Goal: Task Accomplishment & Management: Manage account settings

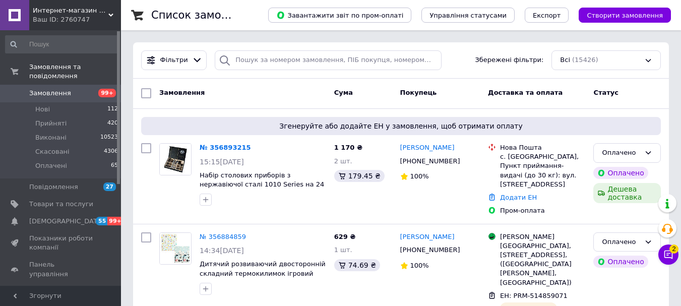
scroll to position [101, 0]
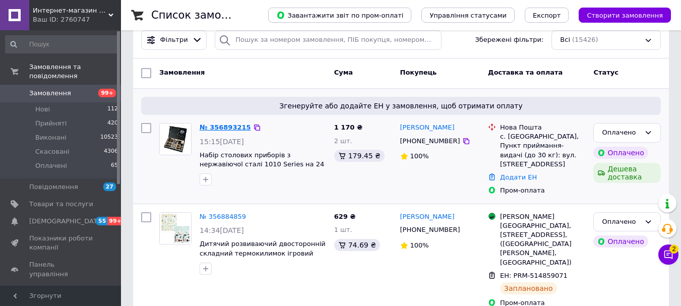
click at [230, 126] on link "№ 356893215" at bounding box center [224, 127] width 51 height 8
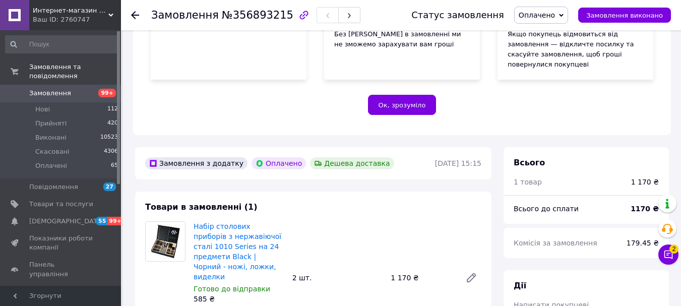
scroll to position [252, 0]
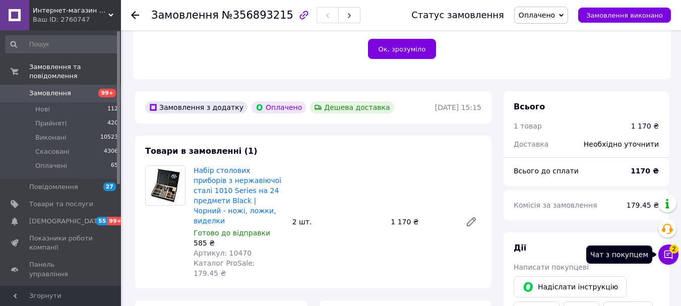
click at [664, 253] on icon at bounding box center [668, 254] width 9 height 9
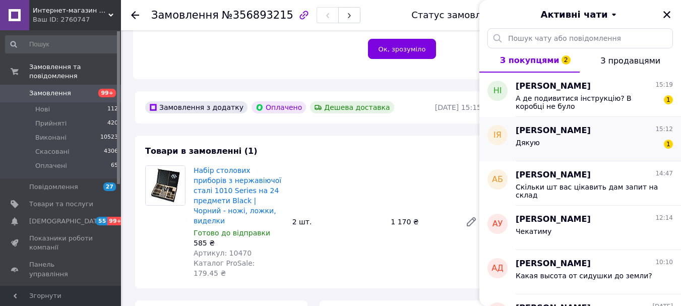
click at [628, 139] on div "Дякую 1" at bounding box center [593, 145] width 157 height 16
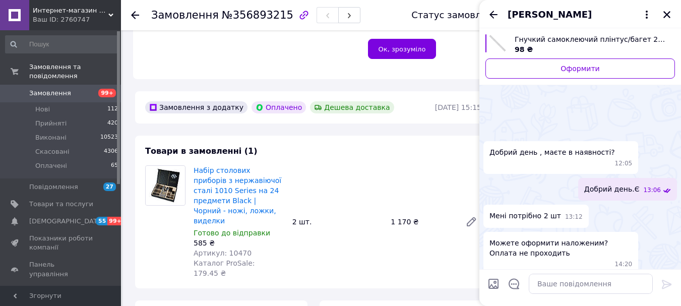
scroll to position [71, 0]
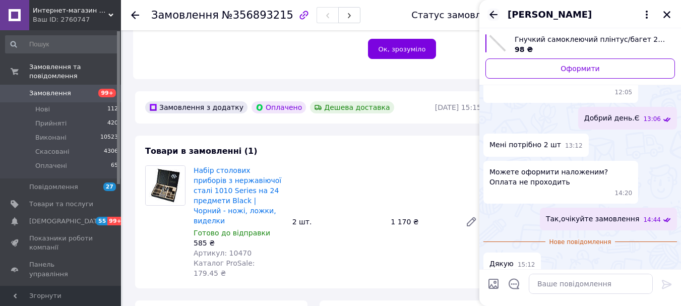
click at [492, 15] on icon "Назад" at bounding box center [493, 15] width 8 height 8
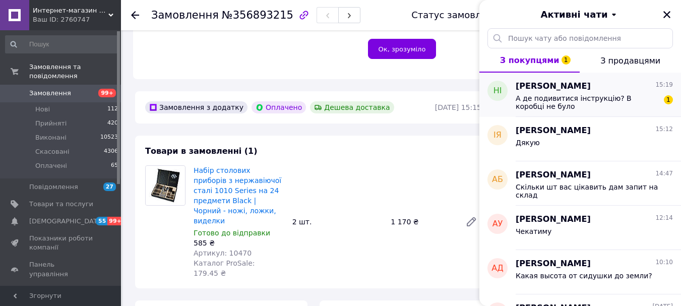
click at [614, 98] on span "А де подивитися інструкцію? В коробці не було" at bounding box center [586, 102] width 143 height 16
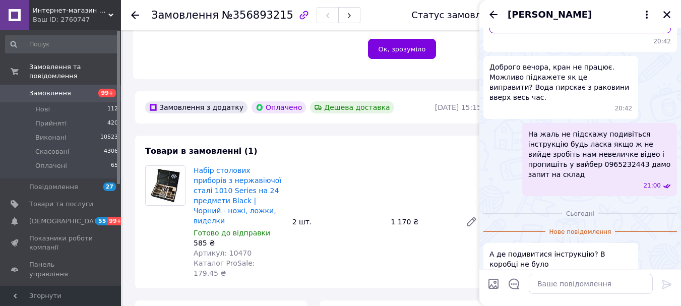
scroll to position [50, 0]
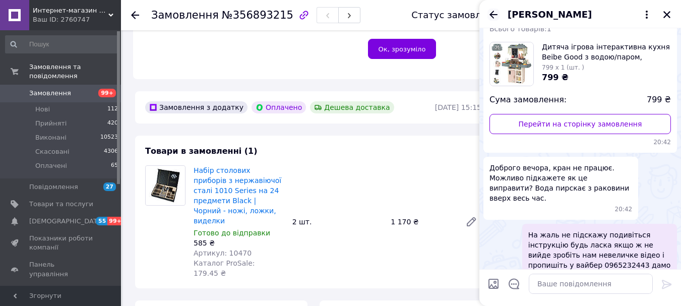
click at [495, 14] on icon "Назад" at bounding box center [493, 15] width 8 height 8
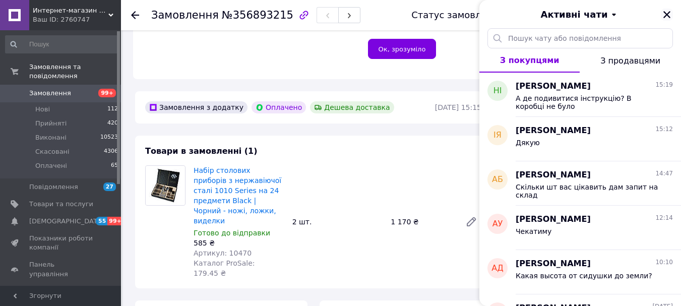
click at [663, 12] on icon "Закрити" at bounding box center [666, 14] width 7 height 7
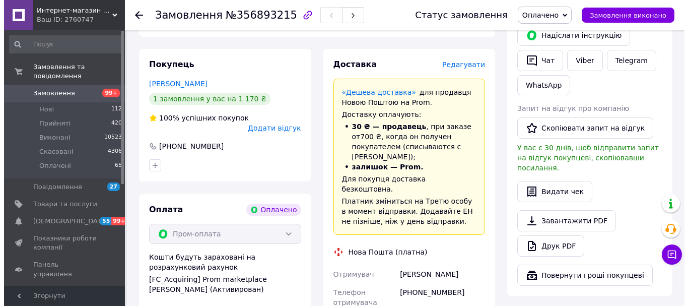
scroll to position [504, 0]
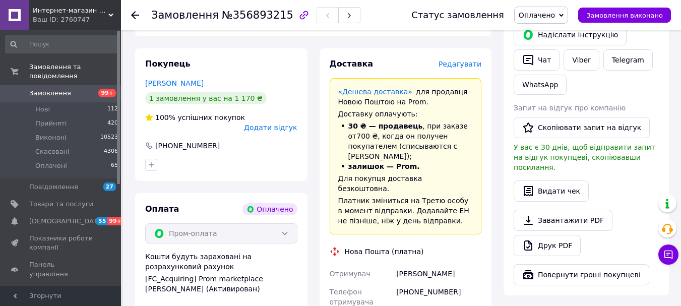
click at [476, 60] on span "Редагувати" at bounding box center [459, 64] width 43 height 8
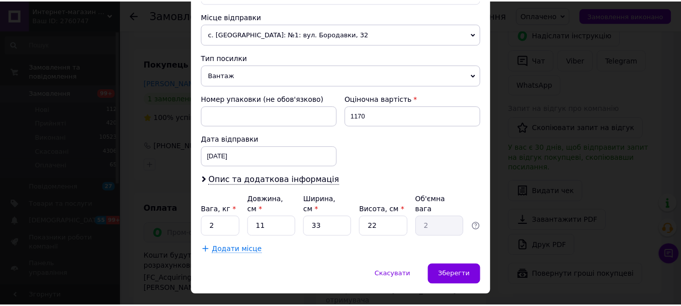
scroll to position [353, 0]
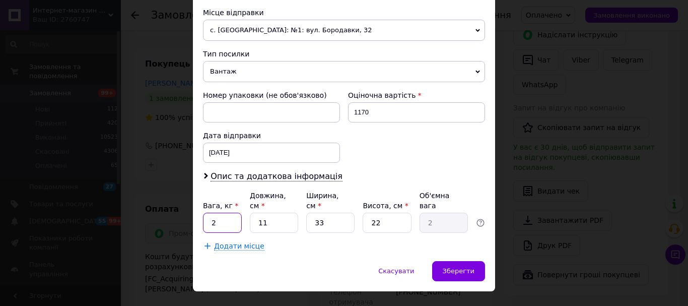
click at [225, 215] on input "2" at bounding box center [222, 223] width 39 height 20
type input "4"
click at [273, 222] on input "11" at bounding box center [274, 223] width 48 height 20
type input "1"
type input "0.18"
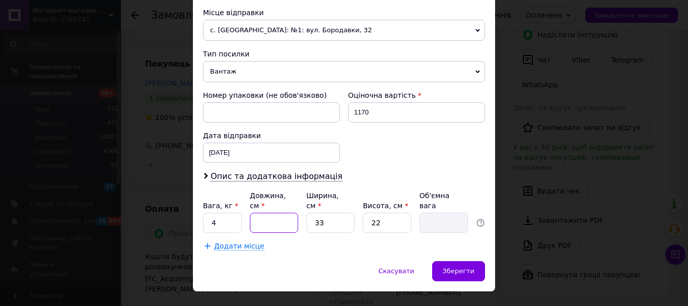
type input "4"
type input "0.73"
type input "40"
type input "7.26"
type input "40"
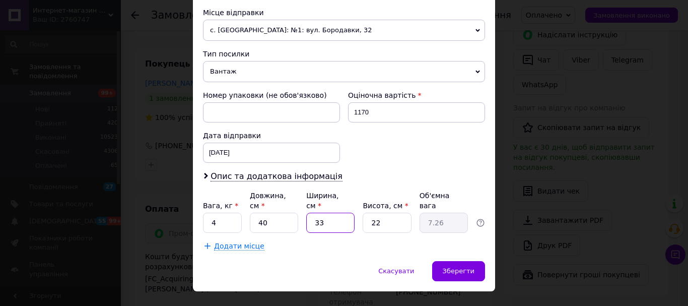
click at [342, 215] on input "33" at bounding box center [330, 223] width 48 height 20
type input "3"
type input "0.66"
type input "1"
type input "0.22"
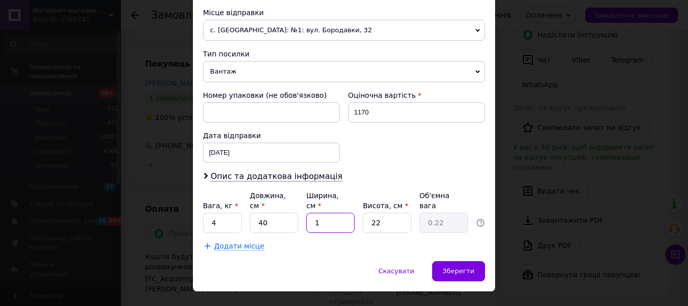
type input "10"
type input "2.2"
type input "10"
click at [384, 213] on input "22" at bounding box center [387, 223] width 48 height 20
type input "2"
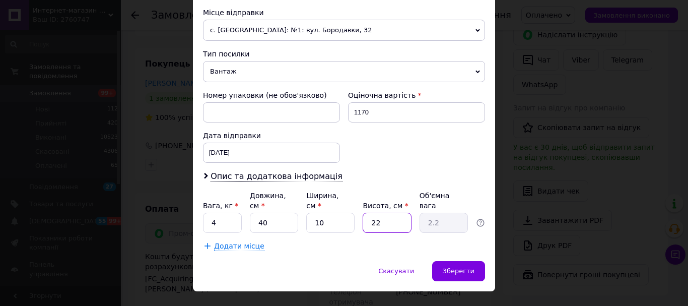
type input "0.2"
type input "4"
type input "0.4"
type input "40"
type input "4"
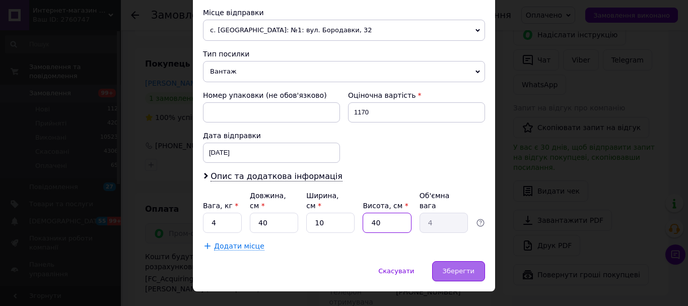
type input "40"
click at [468, 267] on span "Зберегти" at bounding box center [459, 271] width 32 height 8
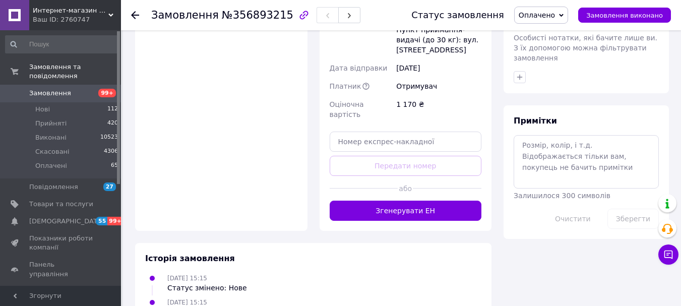
scroll to position [806, 0]
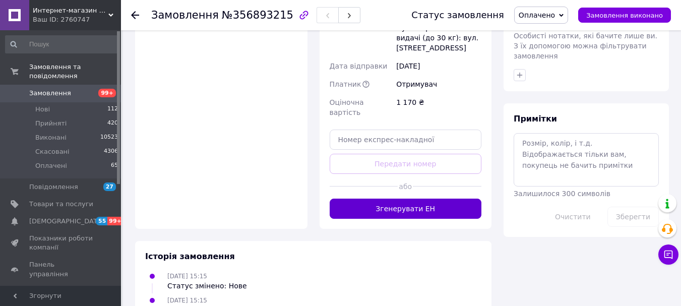
click at [396, 198] on button "Згенерувати ЕН" at bounding box center [405, 208] width 152 height 20
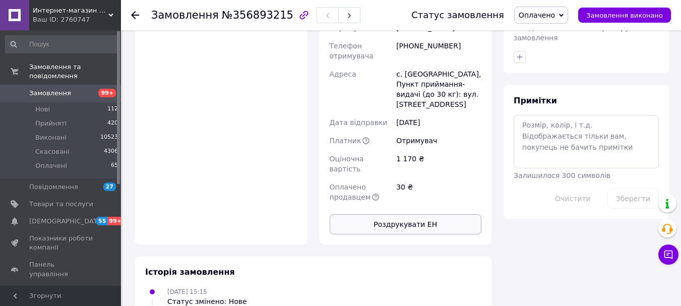
click at [402, 214] on button "Роздрукувати ЕН" at bounding box center [405, 224] width 152 height 20
